Goal: Task Accomplishment & Management: Complete application form

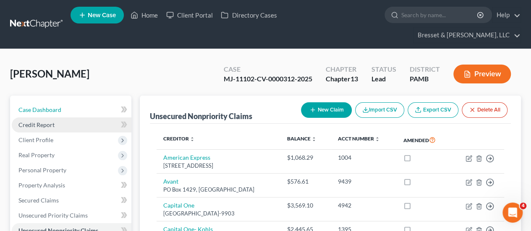
drag, startPoint x: 53, startPoint y: 90, endPoint x: 111, endPoint y: 110, distance: 60.6
click at [53, 102] on link "Case Dashboard" at bounding box center [72, 109] width 120 height 15
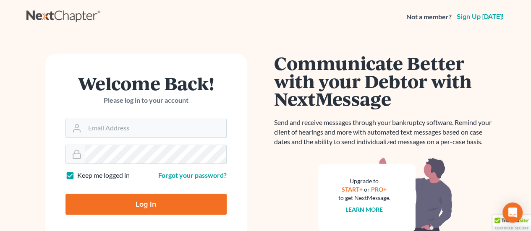
type input "[EMAIL_ADDRESS][DOMAIN_NAME]"
click at [145, 210] on input "Log In" at bounding box center [145, 204] width 161 height 21
type input "Thinking..."
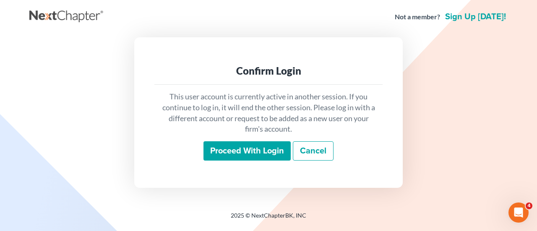
click at [267, 151] on input "Proceed with login" at bounding box center [247, 150] width 87 height 19
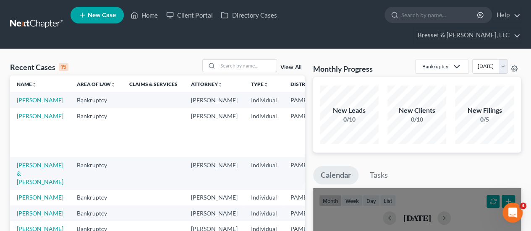
click at [30, 92] on td "Sampson, Blanch" at bounding box center [40, 100] width 60 height 16
click at [28, 97] on link "[PERSON_NAME]" at bounding box center [40, 100] width 47 height 7
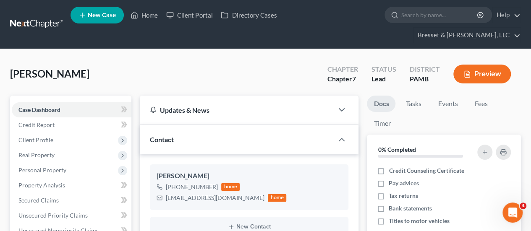
click at [114, 133] on span "Client Profile" at bounding box center [72, 140] width 120 height 15
click at [58, 106] on span "Case Dashboard" at bounding box center [39, 109] width 42 height 7
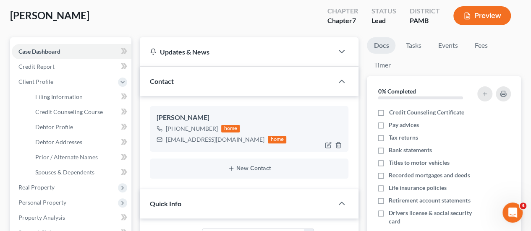
scroll to position [6, 0]
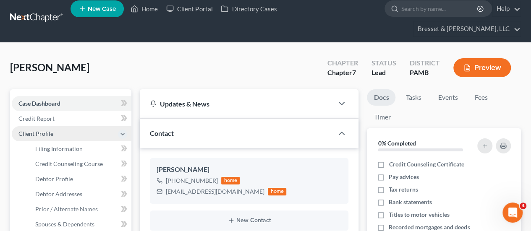
drag, startPoint x: 44, startPoint y: 103, endPoint x: 27, endPoint y: 114, distance: 20.0
click at [27, 126] on span "Client Profile" at bounding box center [72, 133] width 120 height 15
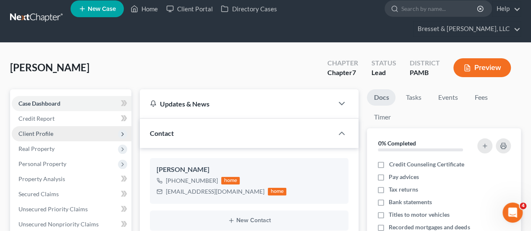
click at [27, 130] on span "Client Profile" at bounding box center [35, 133] width 35 height 7
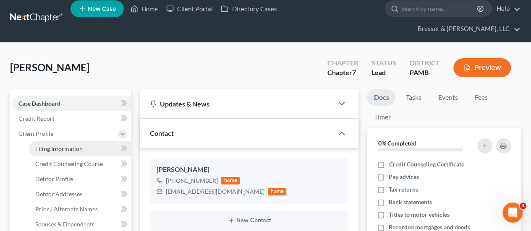
click at [77, 145] on span "Filing Information" at bounding box center [58, 148] width 47 height 7
select select "1"
select select "0"
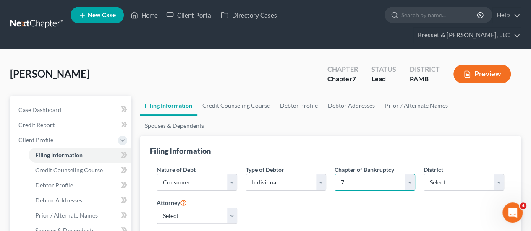
click at [412, 174] on select "Select 7 11 12 13" at bounding box center [374, 182] width 81 height 17
select select "3"
click at [334, 174] on select "Select 7 11 12 13" at bounding box center [374, 182] width 81 height 17
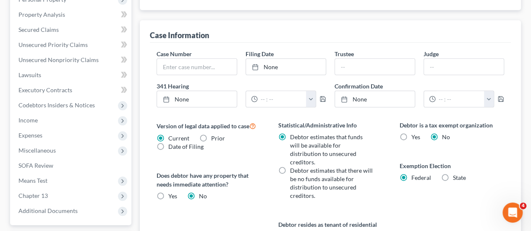
scroll to position [255, 0]
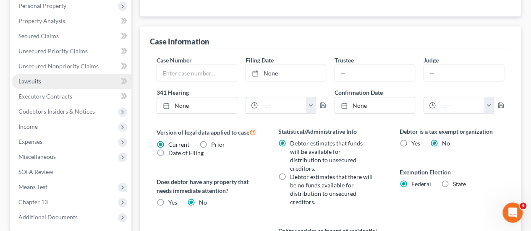
click at [40, 78] on span "Lawsuits" at bounding box center [29, 81] width 23 height 7
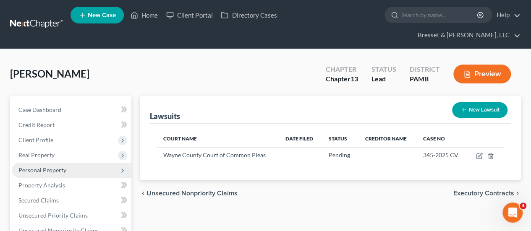
scroll to position [50, 0]
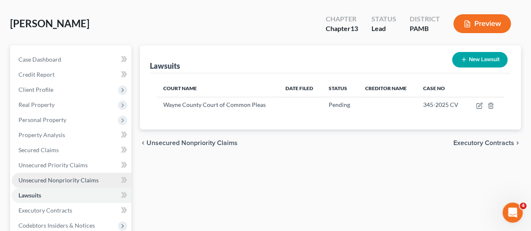
click at [70, 177] on span "Unsecured Nonpriority Claims" at bounding box center [58, 180] width 80 height 7
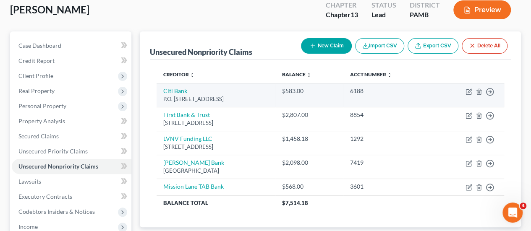
scroll to position [47, 0]
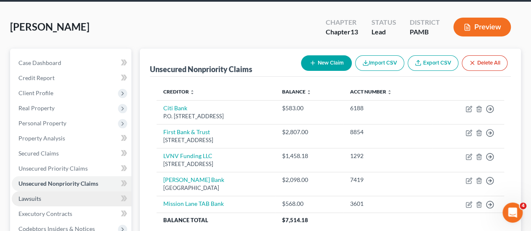
click at [34, 195] on span "Lawsuits" at bounding box center [29, 198] width 23 height 7
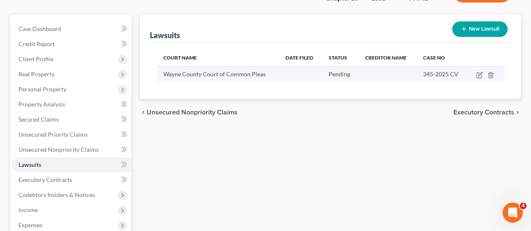
scroll to position [81, 0]
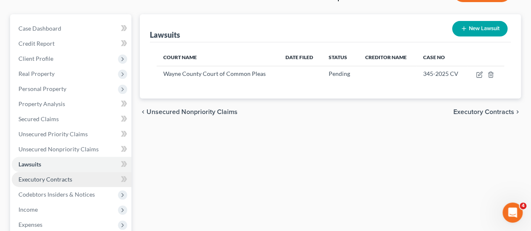
click at [37, 172] on link "Executory Contracts" at bounding box center [72, 179] width 120 height 15
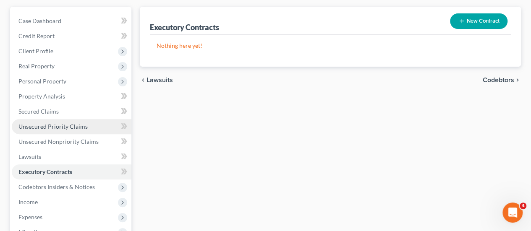
scroll to position [94, 0]
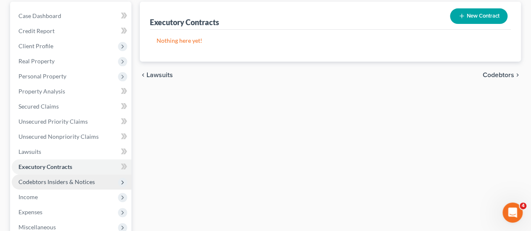
click at [45, 178] on span "Codebtors Insiders & Notices" at bounding box center [56, 181] width 76 height 7
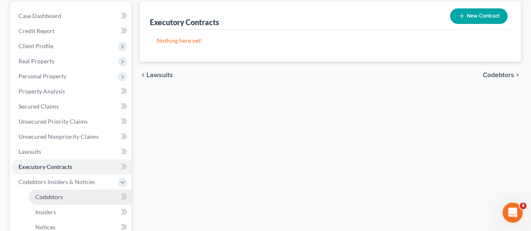
click at [59, 193] on span "Codebtors" at bounding box center [49, 196] width 28 height 7
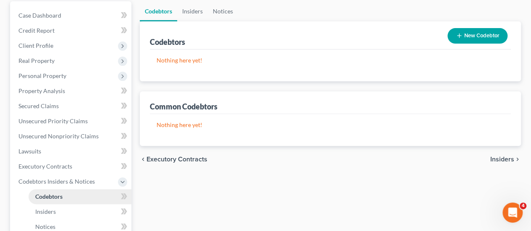
scroll to position [96, 0]
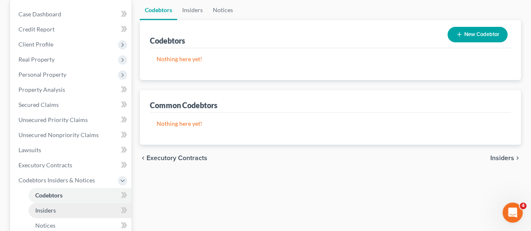
click at [37, 203] on link "Insiders" at bounding box center [80, 210] width 103 height 15
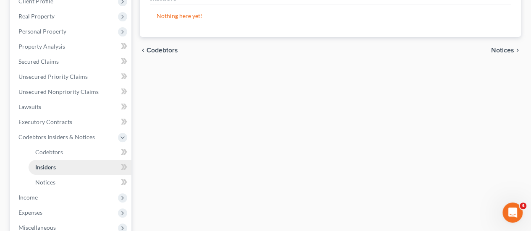
scroll to position [141, 0]
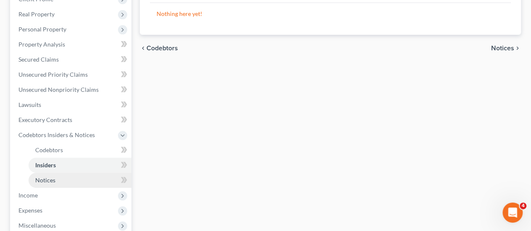
click at [45, 177] on span "Notices" at bounding box center [45, 180] width 20 height 7
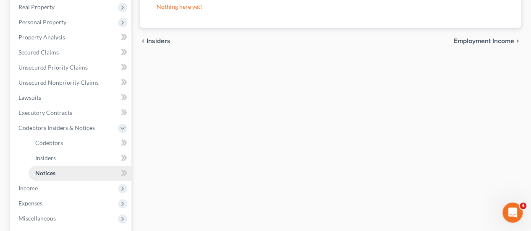
scroll to position [157, 0]
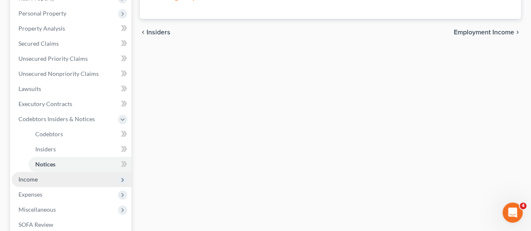
click at [30, 176] on span "Income" at bounding box center [27, 179] width 19 height 7
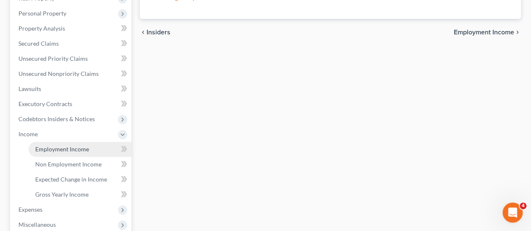
click at [79, 146] on span "Employment Income" at bounding box center [62, 149] width 54 height 7
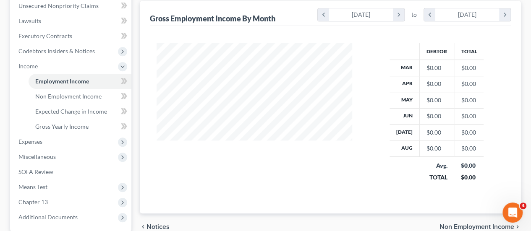
scroll to position [226, 0]
click at [477, 223] on span "Non Employment Income" at bounding box center [476, 226] width 75 height 7
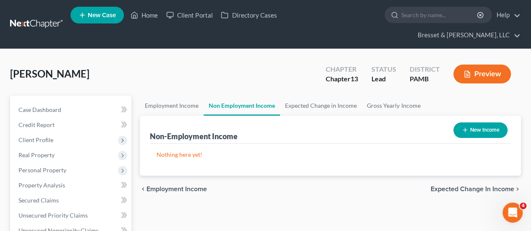
click at [479, 186] on span "Expected Change in Income" at bounding box center [473, 189] width 84 height 7
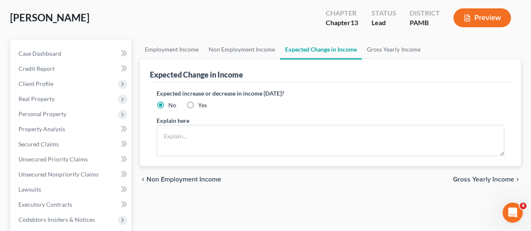
click at [490, 176] on span "Gross Yearly Income" at bounding box center [483, 179] width 61 height 7
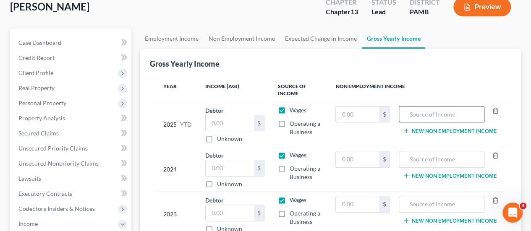
scroll to position [84, 0]
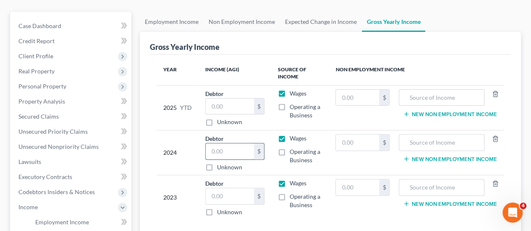
click at [233, 144] on input "text" at bounding box center [230, 152] width 48 height 16
type input "1,390.48"
click at [362, 135] on input "text" at bounding box center [357, 143] width 43 height 16
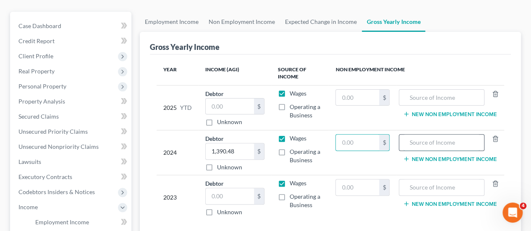
click at [466, 135] on input "text" at bounding box center [441, 143] width 76 height 16
type input "Marmaxx Operating Corp."
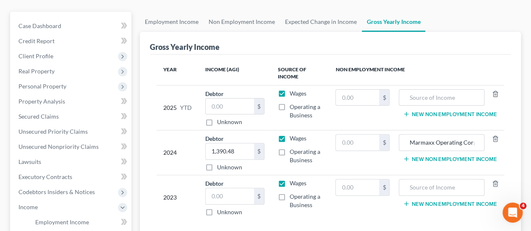
click at [463, 201] on button "New Non Employment Income" at bounding box center [450, 204] width 94 height 7
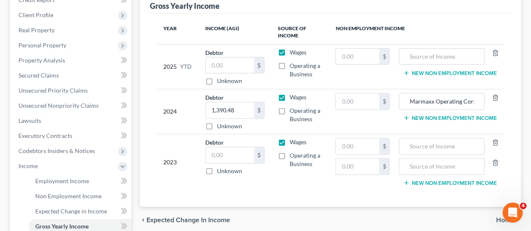
scroll to position [125, 0]
click at [499, 217] on span "Home" at bounding box center [505, 220] width 18 height 7
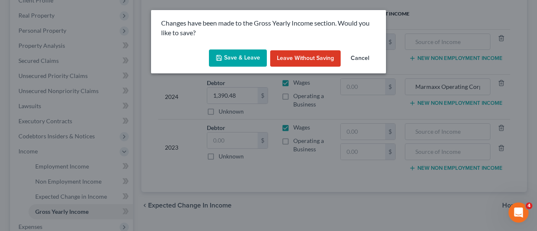
click at [243, 55] on button "Save & Leave" at bounding box center [238, 59] width 58 height 18
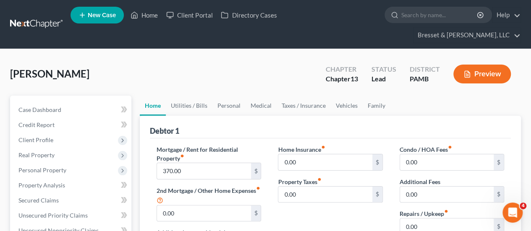
click at [315, 192] on div "Home Insurance fiber_manual_record 0.00 $ Property Taxes fiber_manual_record 0.…" at bounding box center [329, 205] width 121 height 120
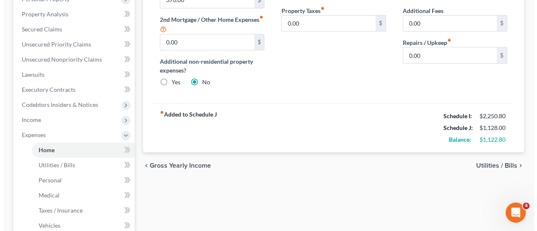
scroll to position [196, 0]
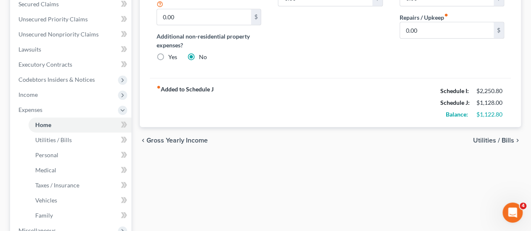
click at [514, 137] on icon "chevron_right" at bounding box center [517, 140] width 7 height 7
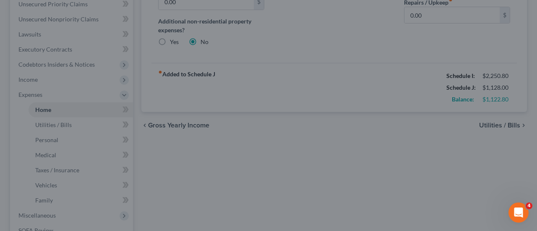
click at [509, 121] on div at bounding box center [268, 115] width 537 height 231
click at [224, 94] on div at bounding box center [268, 115] width 537 height 231
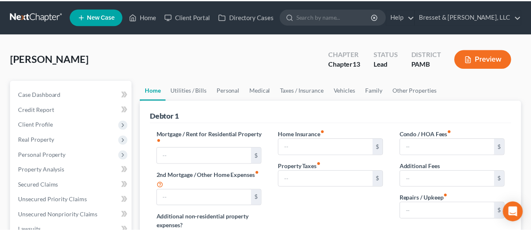
scroll to position [196, 0]
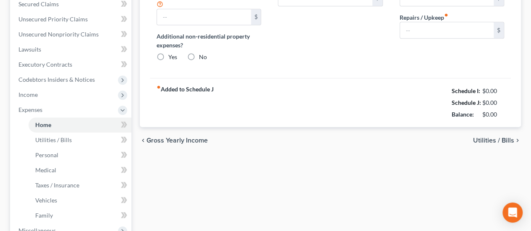
type input "370.00"
type input "0.00"
radio input "true"
type input "0.00"
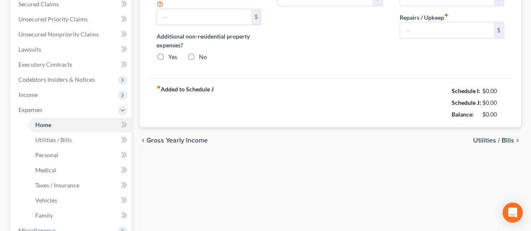
type input "0.00"
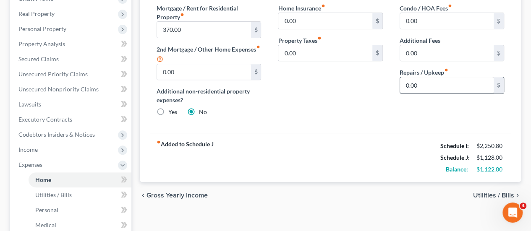
scroll to position [152, 0]
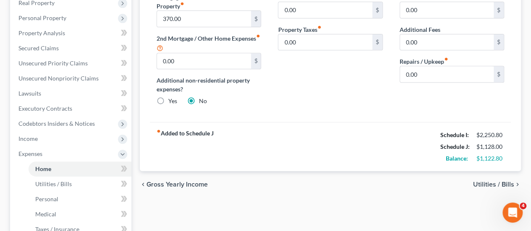
click at [491, 181] on span "Utilities / Bills" at bounding box center [493, 184] width 41 height 7
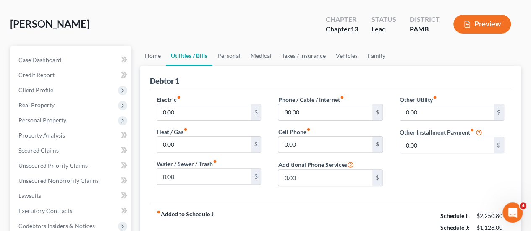
scroll to position [50, 0]
click at [287, 136] on input "0.00" at bounding box center [325, 144] width 94 height 16
click at [344, 136] on input "150" at bounding box center [325, 144] width 94 height 16
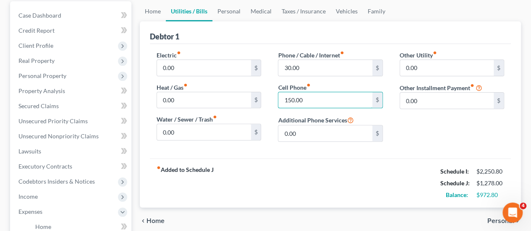
scroll to position [97, 0]
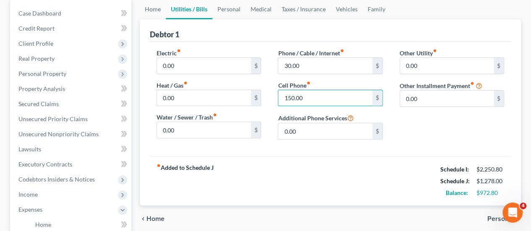
type input "150.00"
click at [493, 216] on span "Personal" at bounding box center [500, 219] width 27 height 7
